Goal: Information Seeking & Learning: Learn about a topic

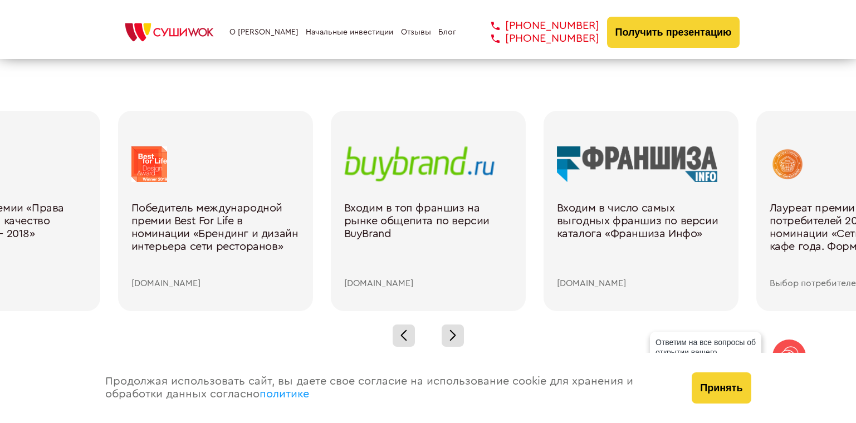
scroll to position [1633, 0]
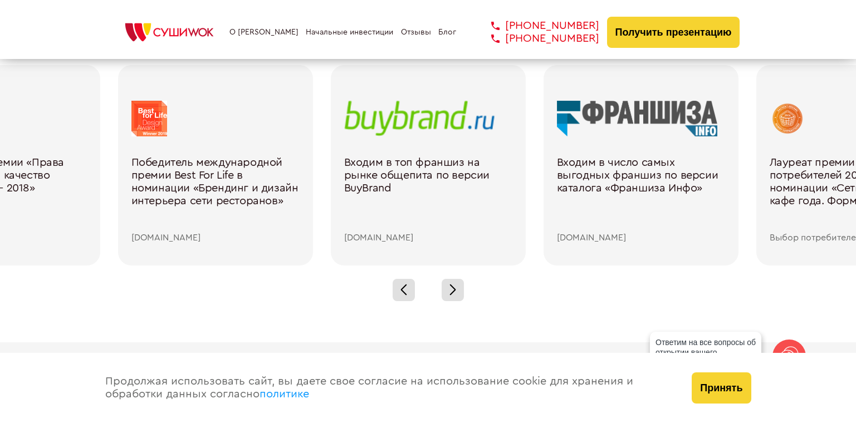
click at [578, 234] on div "[DOMAIN_NAME]" at bounding box center [641, 238] width 168 height 10
click at [463, 288] on div at bounding box center [452, 290] width 22 height 22
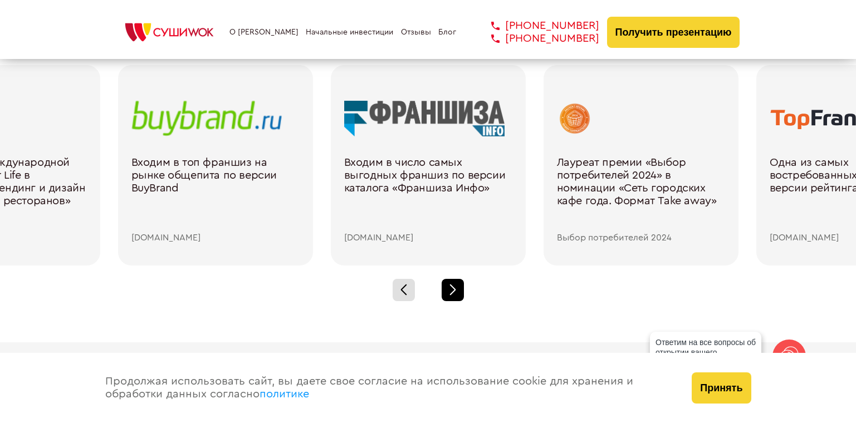
click at [463, 288] on div at bounding box center [452, 290] width 22 height 22
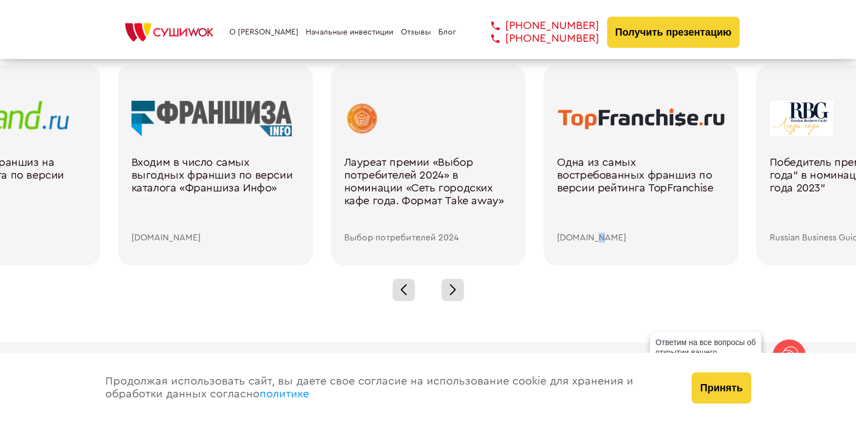
click at [593, 239] on div "[DOMAIN_NAME]" at bounding box center [641, 238] width 168 height 10
click at [571, 239] on div "[DOMAIN_NAME]" at bounding box center [641, 238] width 168 height 10
click at [613, 125] on div at bounding box center [641, 119] width 168 height 36
click at [620, 139] on link "Одна из самых востребованных франшиз по версии рейтинга TopFranchise [DOMAIN_NA…" at bounding box center [641, 172] width 168 height 143
click at [632, 112] on div at bounding box center [641, 119] width 168 height 36
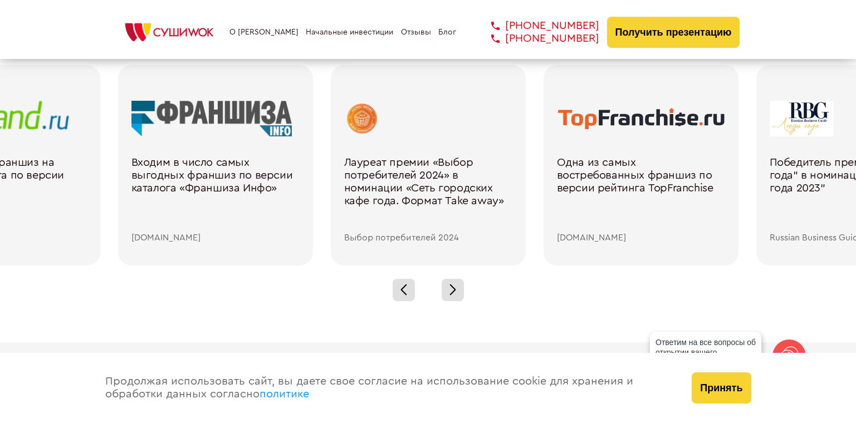
click at [587, 233] on div "[DOMAIN_NAME]" at bounding box center [641, 238] width 168 height 10
click at [453, 292] on span at bounding box center [452, 292] width 6 height 6
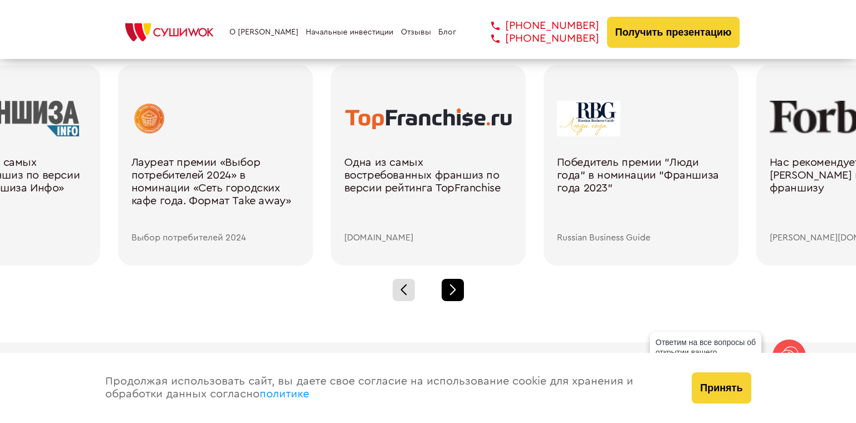
click at [455, 292] on div at bounding box center [452, 290] width 22 height 22
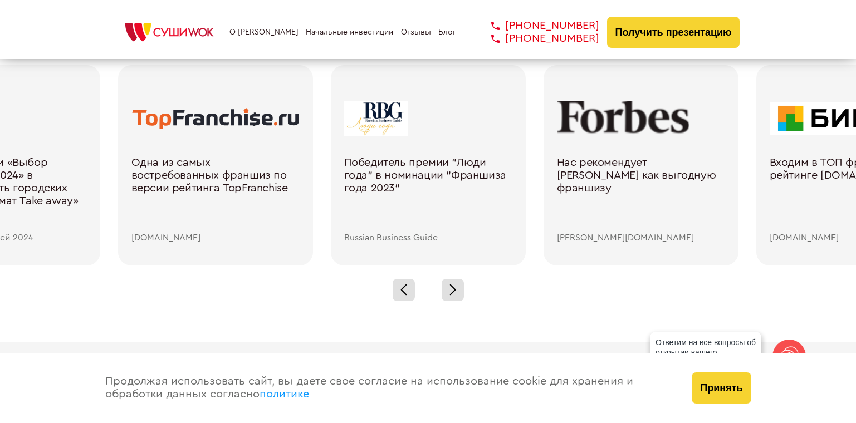
drag, startPoint x: 198, startPoint y: 237, endPoint x: 126, endPoint y: 238, distance: 71.8
click at [126, 238] on div "Одна из самых востребованных франшиз по версии рейтинга TopFranchise [DOMAIN_NA…" at bounding box center [215, 165] width 195 height 200
click at [453, 297] on div at bounding box center [452, 290] width 22 height 22
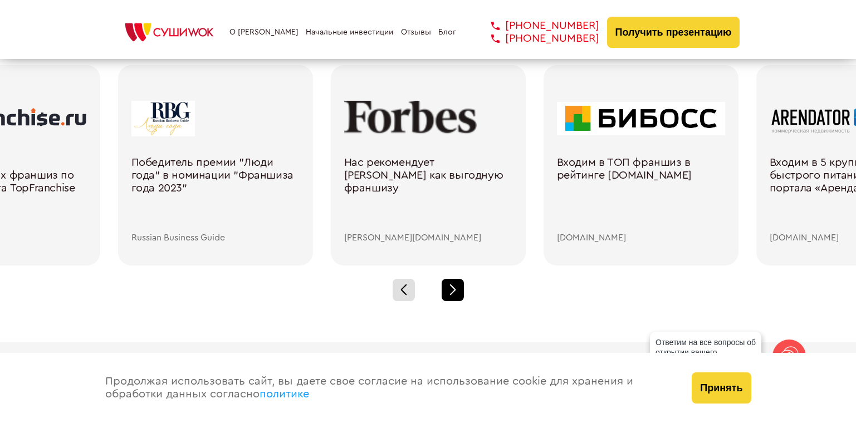
click at [453, 297] on div at bounding box center [452, 290] width 22 height 22
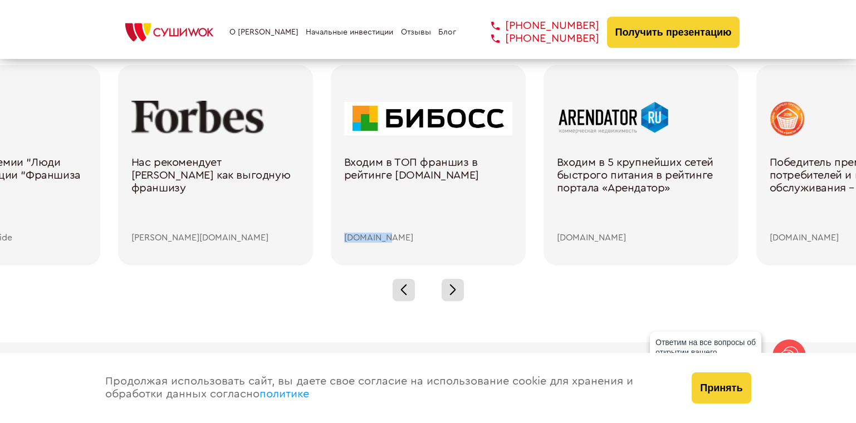
drag, startPoint x: 385, startPoint y: 239, endPoint x: 343, endPoint y: 236, distance: 42.4
click at [342, 236] on div "Входим в ТОП франшиз в рейтинге [DOMAIN_NAME] [DOMAIN_NAME]" at bounding box center [428, 165] width 195 height 200
drag, startPoint x: 613, startPoint y: 239, endPoint x: 556, endPoint y: 239, distance: 57.9
click at [556, 240] on div "Входим в 5 крупнейших сетей быстрого питания в рейтинге портала «Арендатор» [DO…" at bounding box center [640, 165] width 195 height 200
